Goal: Task Accomplishment & Management: Complete application form

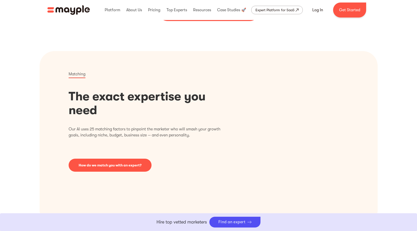
scroll to position [75, 0]
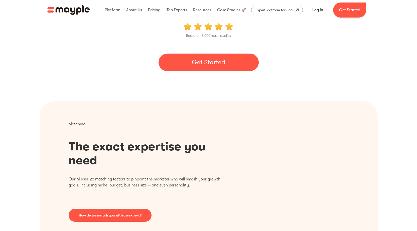
click at [206, 64] on link "Get Started" at bounding box center [208, 63] width 100 height 18
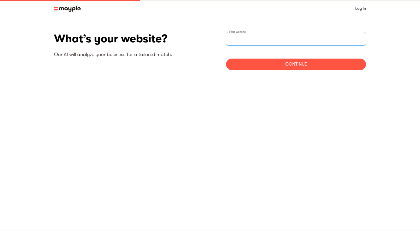
click at [233, 37] on div "Your website" at bounding box center [296, 39] width 140 height 14
